Goal: Transaction & Acquisition: Download file/media

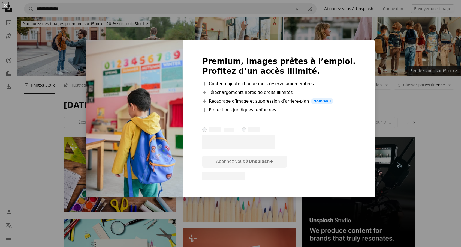
scroll to position [400, 0]
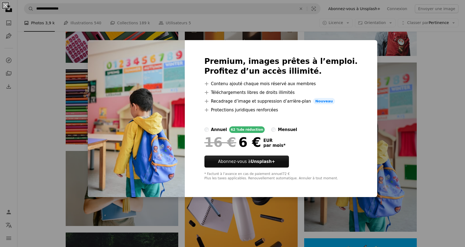
click at [398, 218] on div "An X shape Premium, images prêtes à l’emploi. Profitez d’un accès illimité. A p…" at bounding box center [232, 123] width 465 height 247
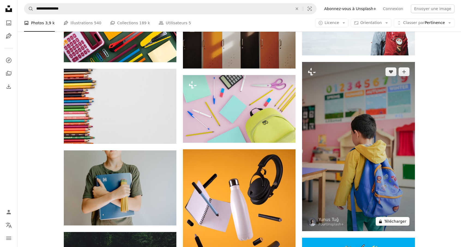
click at [396, 220] on button "A lock Télécharger" at bounding box center [393, 221] width 34 height 9
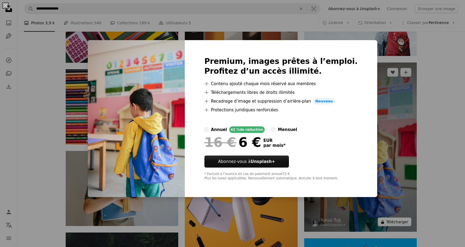
click at [396, 220] on div "An X shape Premium, images prêtes à l’emploi. Profitez d’un accès illimité. A p…" at bounding box center [232, 123] width 465 height 247
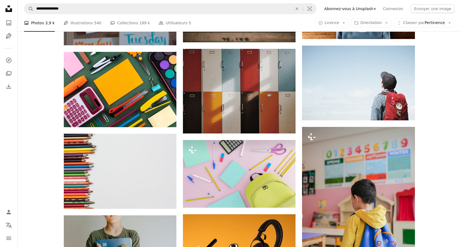
scroll to position [291, 0]
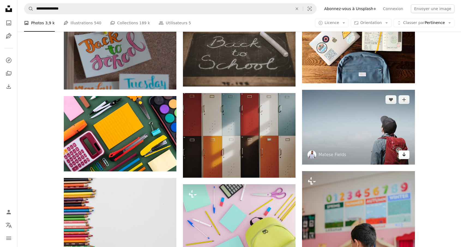
click at [404, 157] on icon "Arrow pointing down" at bounding box center [404, 154] width 4 height 7
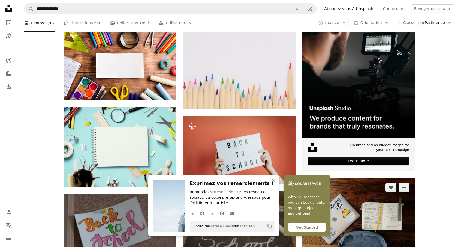
scroll to position [109, 0]
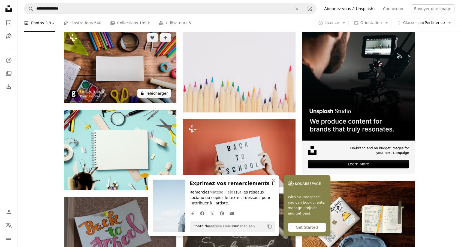
click at [154, 94] on button "A lock Télécharger" at bounding box center [154, 93] width 34 height 9
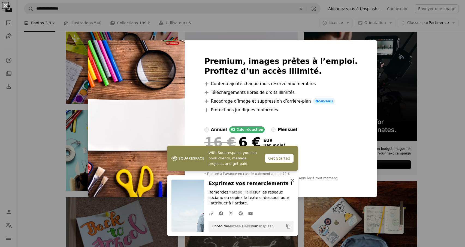
drag, startPoint x: 289, startPoint y: 179, endPoint x: 276, endPoint y: 159, distance: 23.1
click at [289, 178] on icon "An X shape" at bounding box center [292, 180] width 7 height 7
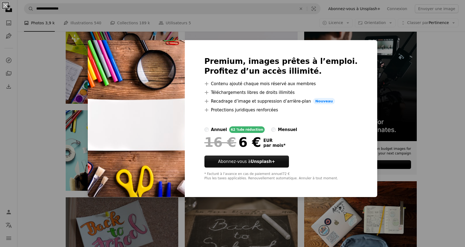
click at [383, 84] on div "An X shape Premium, images prêtes à l’emploi. Profitez d’un accès illimité. A p…" at bounding box center [232, 123] width 465 height 247
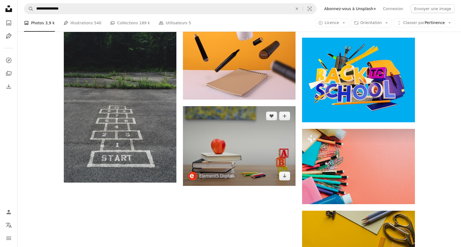
scroll to position [618, 0]
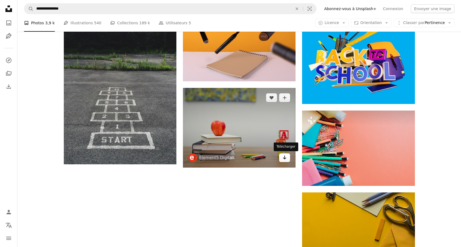
click at [284, 159] on icon "Télécharger" at bounding box center [285, 157] width 4 height 4
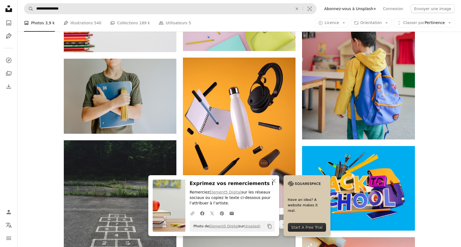
scroll to position [472, 0]
